Goal: Information Seeking & Learning: Learn about a topic

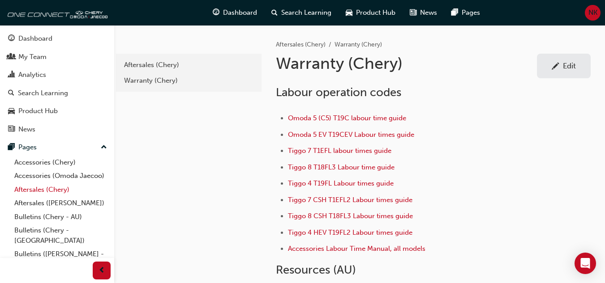
click at [46, 197] on link "Aftersales (Chery)" at bounding box center [61, 190] width 100 height 14
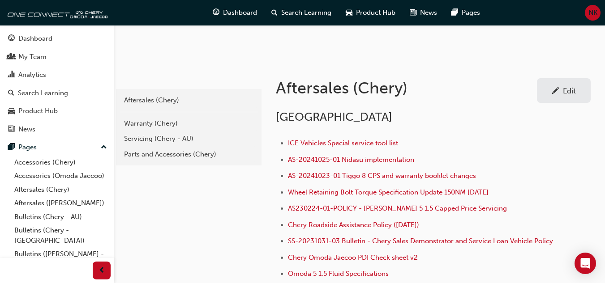
scroll to position [114, 0]
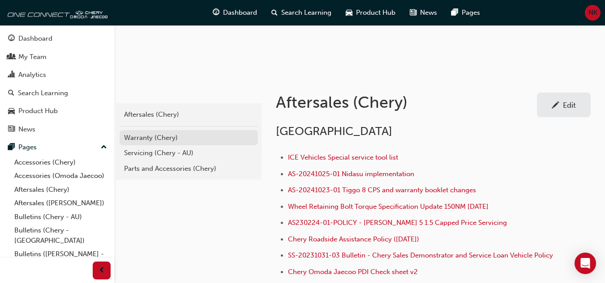
click at [144, 139] on div "Warranty (Chery)" at bounding box center [188, 138] width 129 height 10
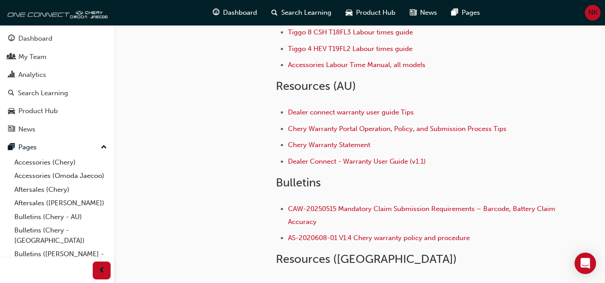
scroll to position [185, 0]
click at [587, 184] on div "Labour operation codes Omoda 5 (C5) T19C labour time guide Omoda 5 EV T19CEV La…" at bounding box center [433, 79] width 315 height 373
click at [601, 163] on div "Aftersales (Chery) Warranty (Chery) Warranty (Chery) Edit Labour operation code…" at bounding box center [433, 59] width 343 height 439
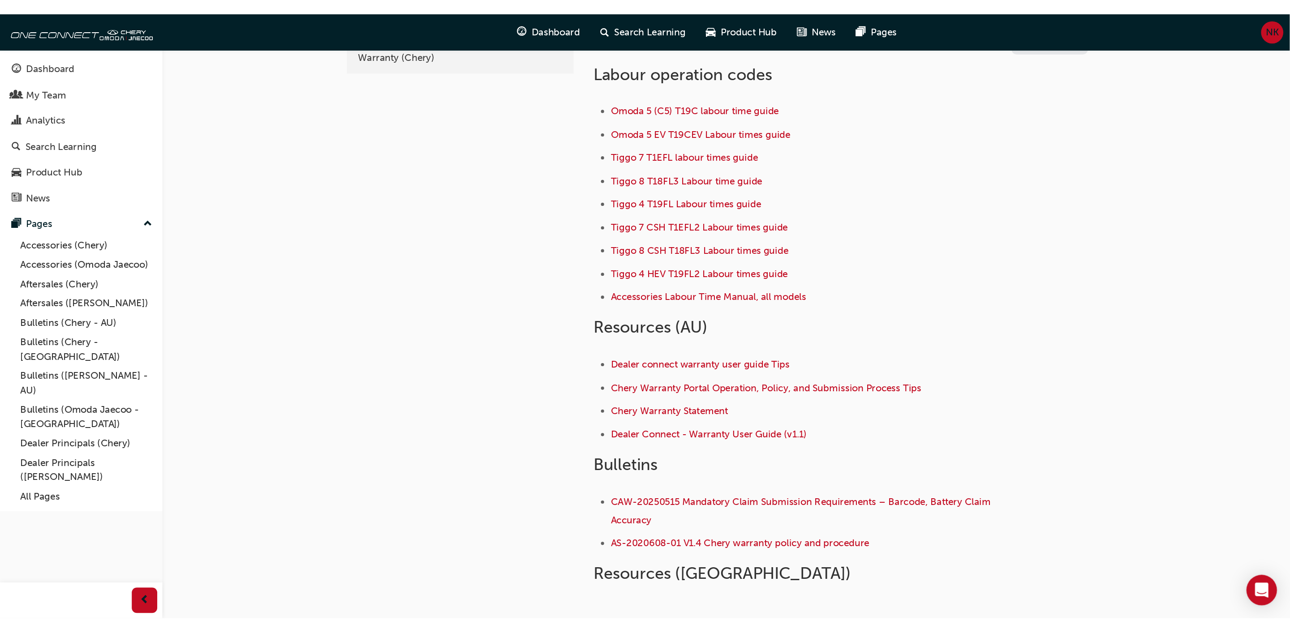
scroll to position [0, 0]
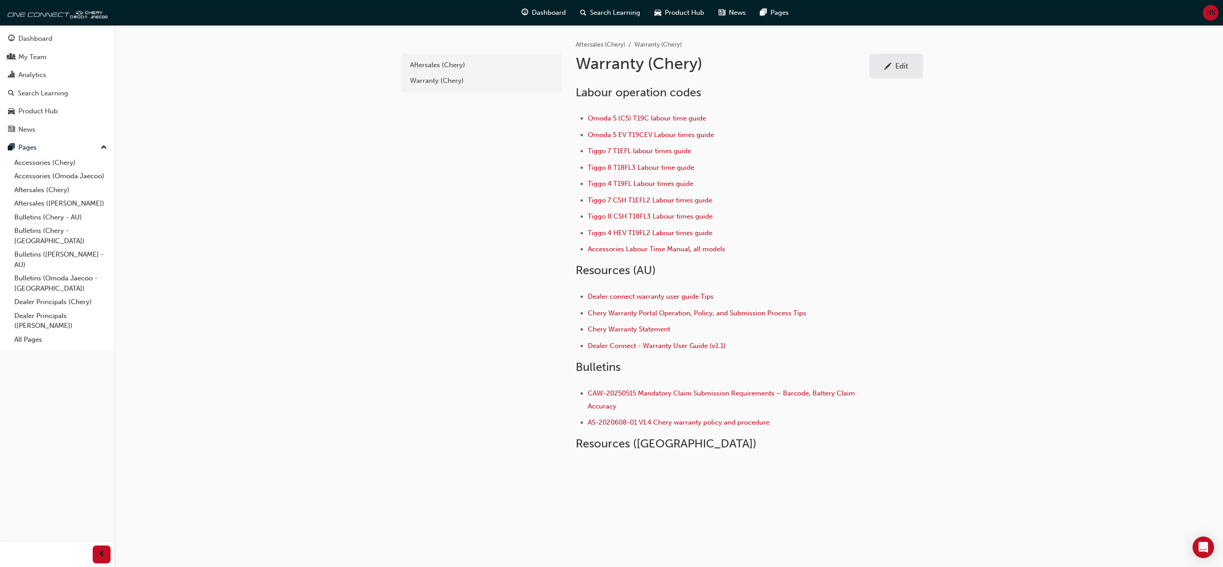
click at [125, 59] on div "adc209a2-71ec-4c54-84ea-3c8fd4aa636f Aftersales (Chery) Warranty (Chery) Afters…" at bounding box center [611, 283] width 1223 height 567
